Goal: Contribute content: Add original content to the website for others to see

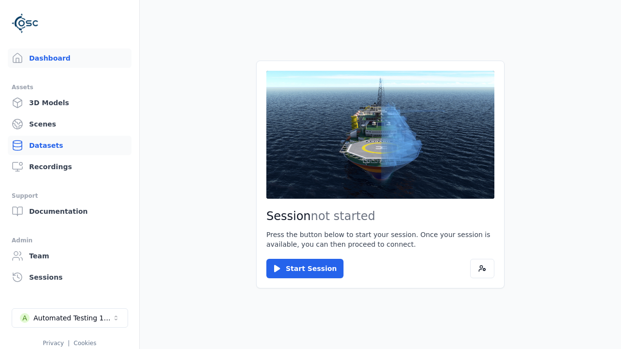
click at [69, 146] on link "Datasets" at bounding box center [70, 145] width 124 height 19
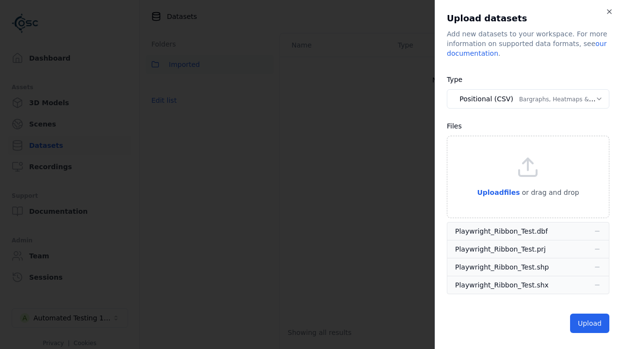
click at [528, 99] on button "Positional (CSV) Bargraphs, Heatmaps & Pins" at bounding box center [528, 98] width 163 height 19
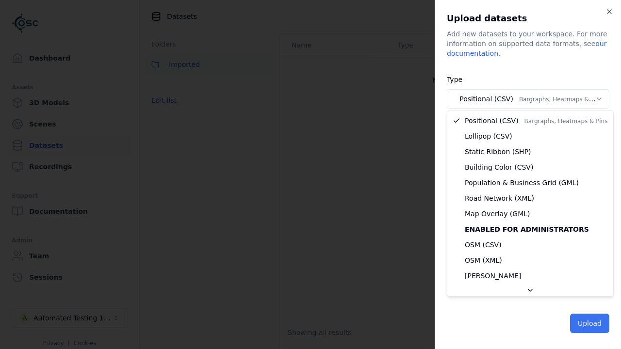
select select "*****"
click at [590, 324] on button "Upload" at bounding box center [589, 323] width 39 height 19
